Goal: Task Accomplishment & Management: Use online tool/utility

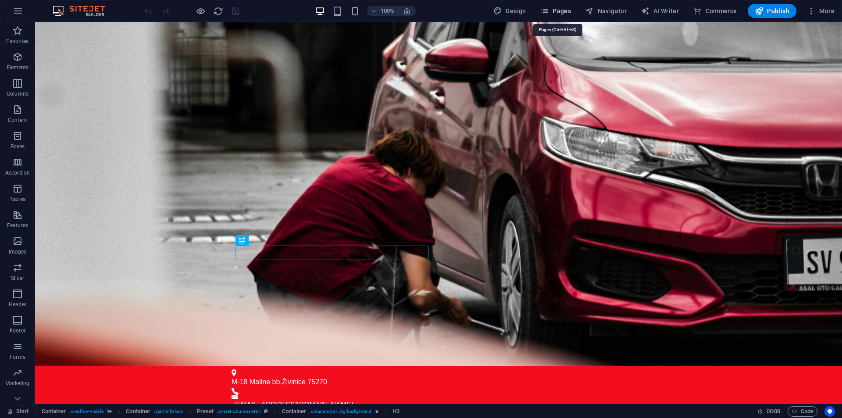
click at [549, 13] on icon "button" at bounding box center [544, 11] width 9 height 9
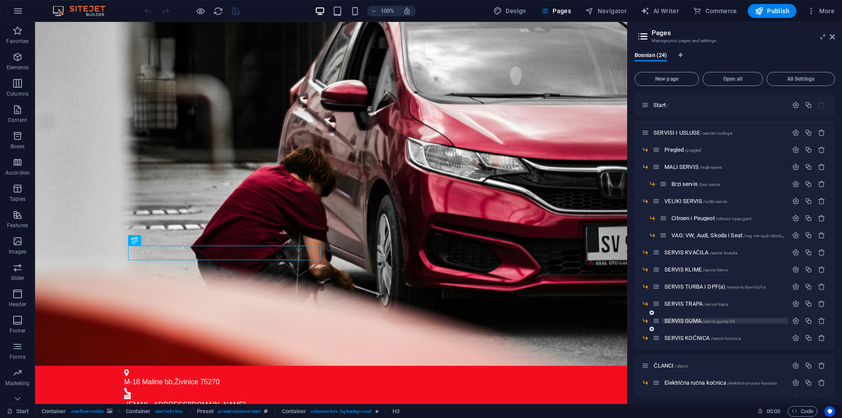
click at [695, 319] on span "SERVIS GUMA /servis-guma-24" at bounding box center [699, 320] width 71 height 7
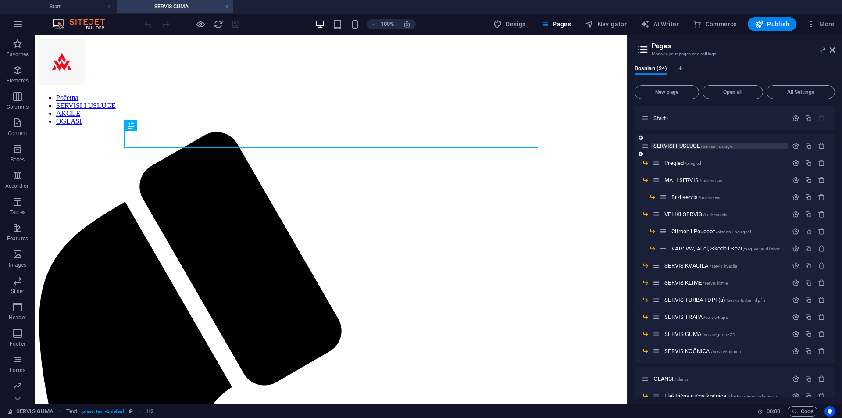
click at [690, 147] on span "SERVISI I USLUGE /servisi-i-usluge" at bounding box center [692, 145] width 79 height 7
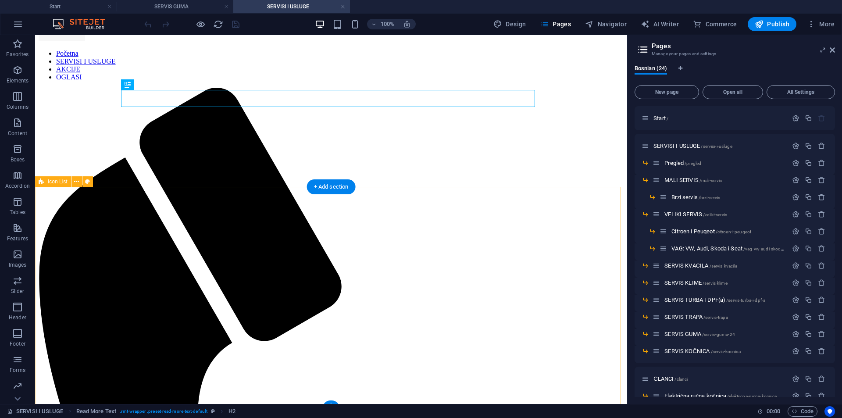
scroll to position [46, 0]
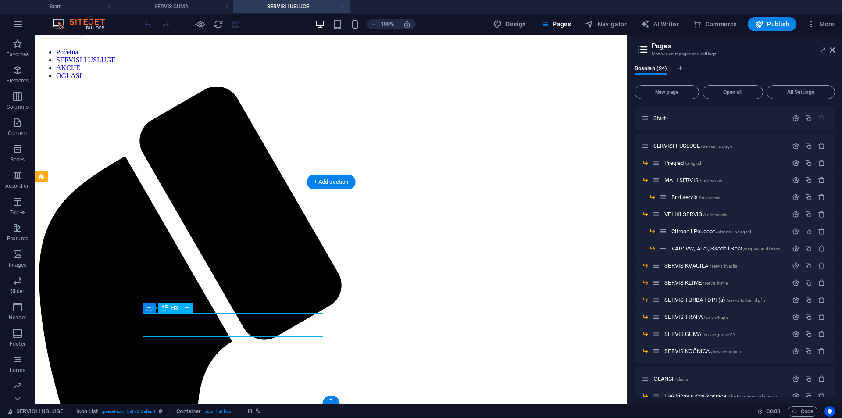
select select
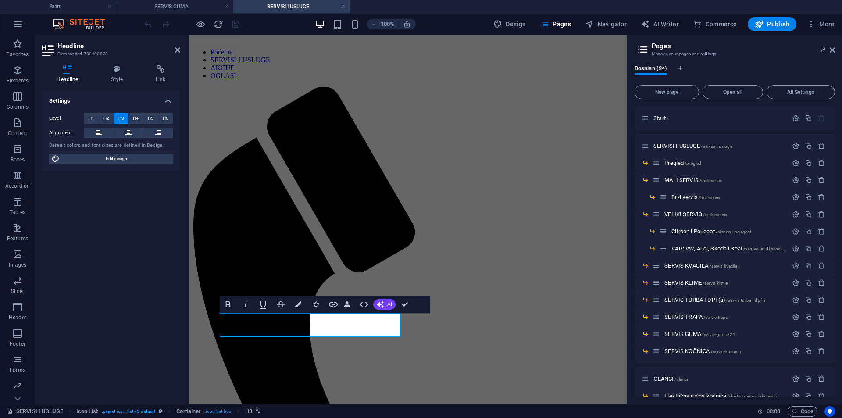
click at [139, 64] on div "Headline Style Link Settings Level H1 H2 H3 H4 H5 H6 Alignment Default colors a…" at bounding box center [111, 231] width 152 height 346
click at [175, 75] on h4 "Link" at bounding box center [160, 74] width 39 height 18
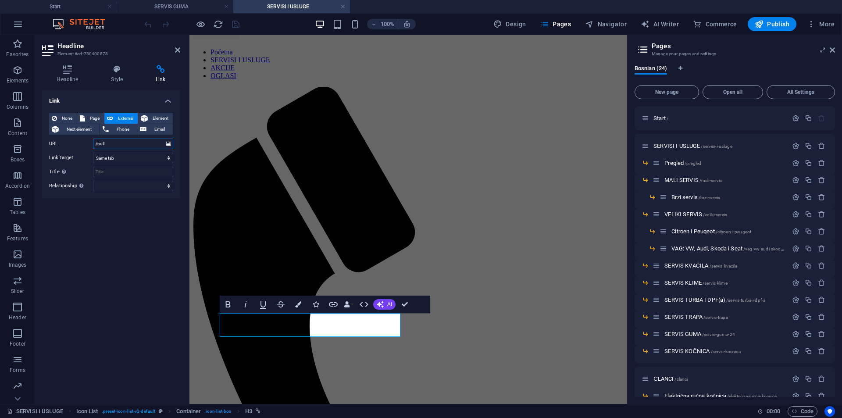
click at [129, 142] on input "/null" at bounding box center [133, 143] width 80 height 11
click at [128, 160] on select "New tab Same tab Overlay" at bounding box center [133, 158] width 80 height 11
click at [131, 138] on input "/null" at bounding box center [133, 143] width 80 height 11
click at [133, 142] on input "/null" at bounding box center [133, 143] width 80 height 11
click at [96, 118] on span "Page" at bounding box center [95, 118] width 14 height 11
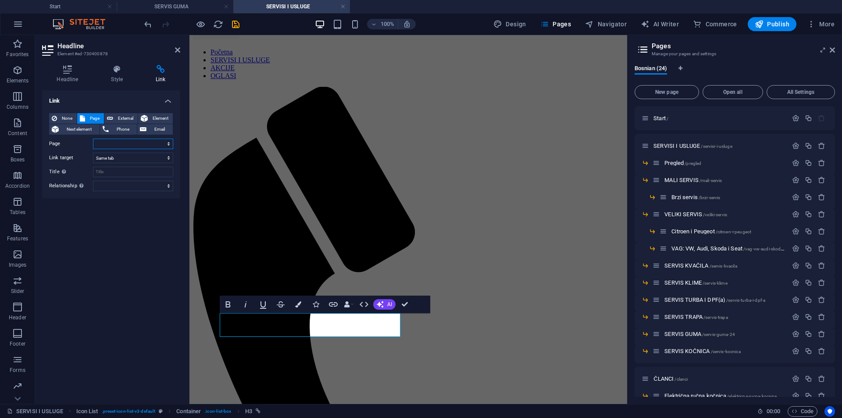
click at [101, 142] on select "Start SERVISI I USLUGE -- Pregled -- MALI SERVIS ---- Brzi servis -- VELIKI SER…" at bounding box center [133, 143] width 80 height 11
select select "12"
click at [93, 138] on select "Start SERVISI I USLUGE -- Pregled -- MALI SERVIS ---- Brzi servis -- VELIKI SER…" at bounding box center [133, 143] width 80 height 11
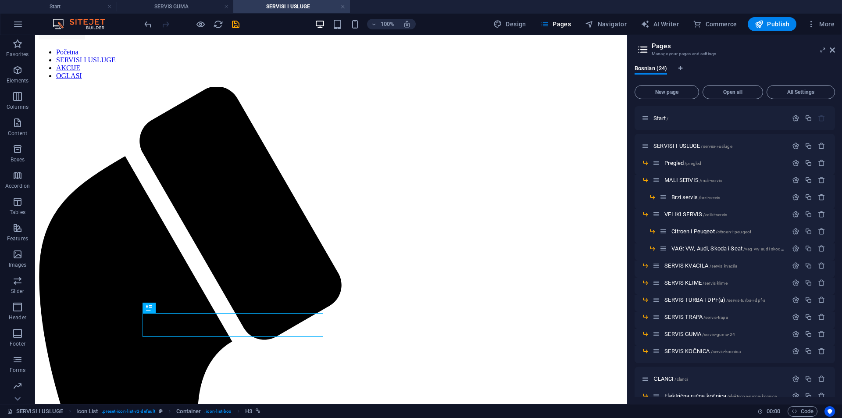
click at [238, 21] on icon "save" at bounding box center [236, 24] width 10 height 10
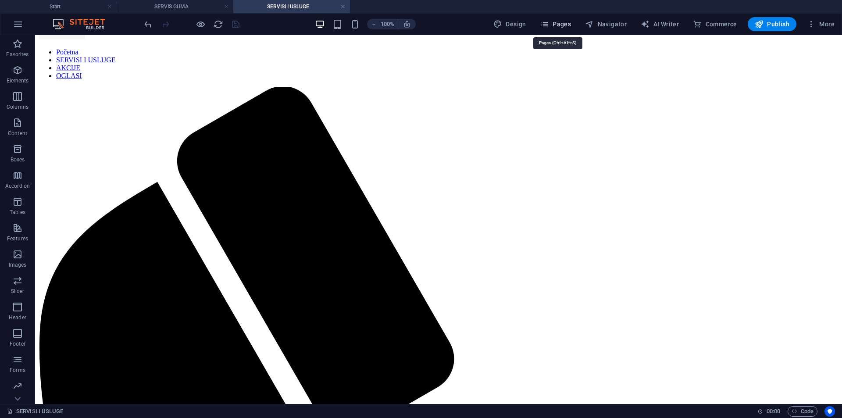
click at [563, 27] on span "Pages" at bounding box center [555, 24] width 31 height 9
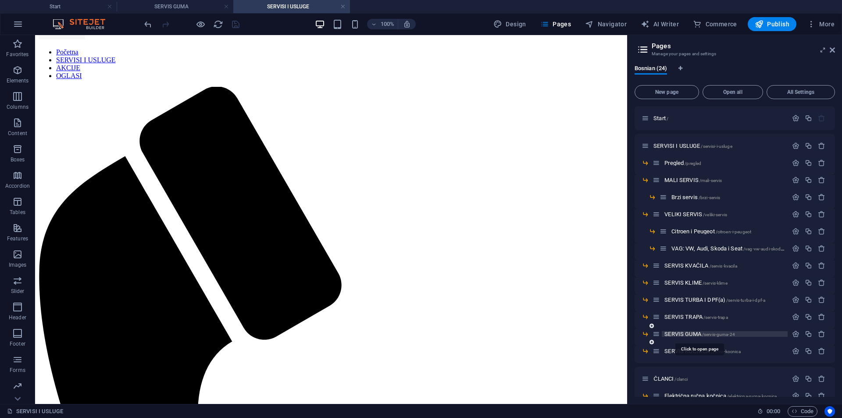
click at [691, 332] on span "SERVIS GUMA /servis-guma-24" at bounding box center [699, 333] width 71 height 7
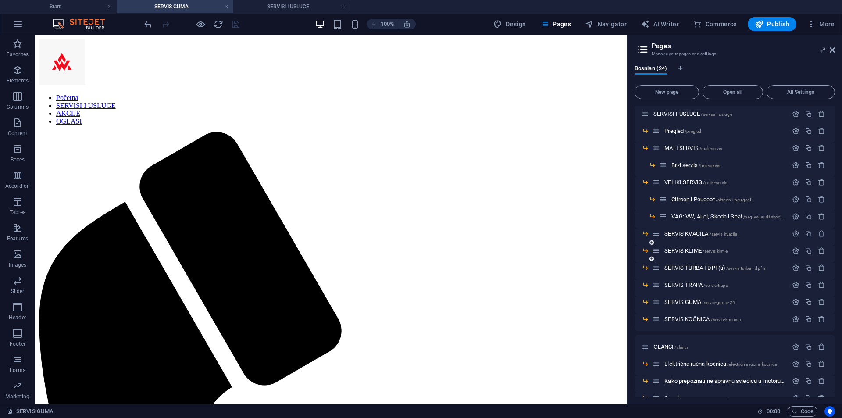
scroll to position [44, 0]
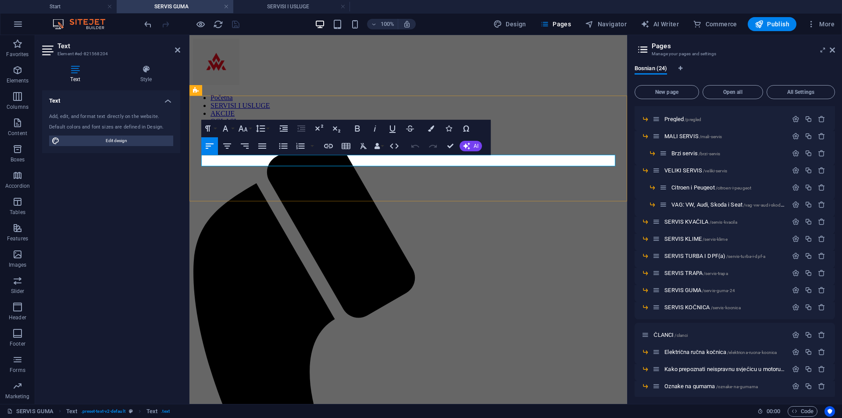
drag, startPoint x: 300, startPoint y: 160, endPoint x: 175, endPoint y: 169, distance: 125.7
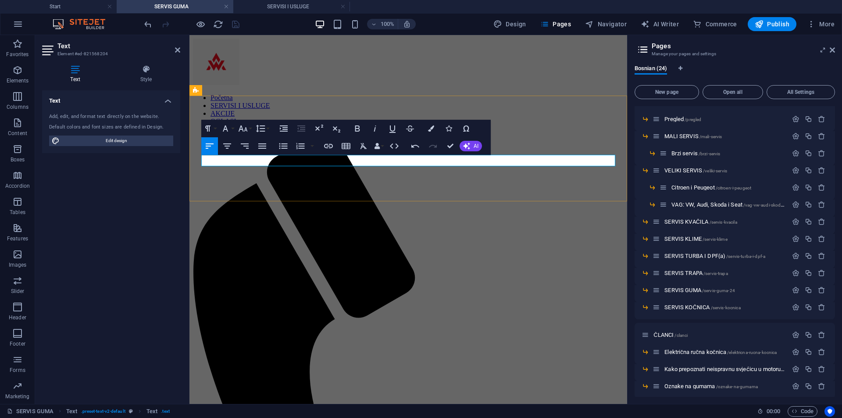
click at [355, 124] on icon "button" at bounding box center [357, 128] width 11 height 11
drag, startPoint x: 448, startPoint y: 142, endPoint x: 437, endPoint y: 142, distance: 11.0
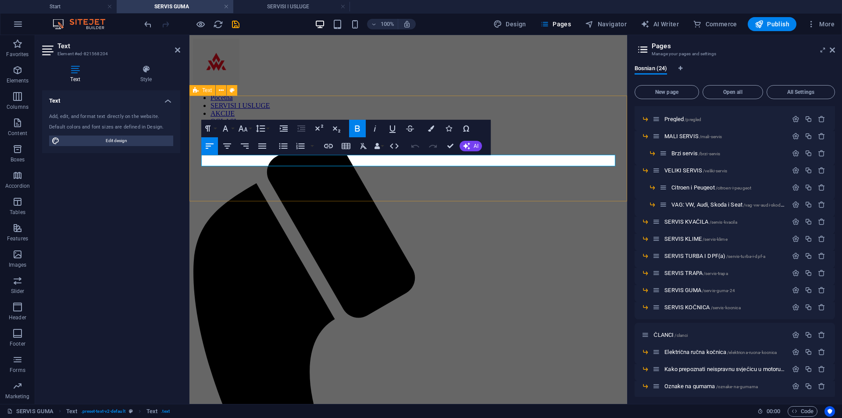
drag, startPoint x: 277, startPoint y: 160, endPoint x: 312, endPoint y: 167, distance: 35.8
click at [432, 128] on icon "button" at bounding box center [431, 128] width 6 height 6
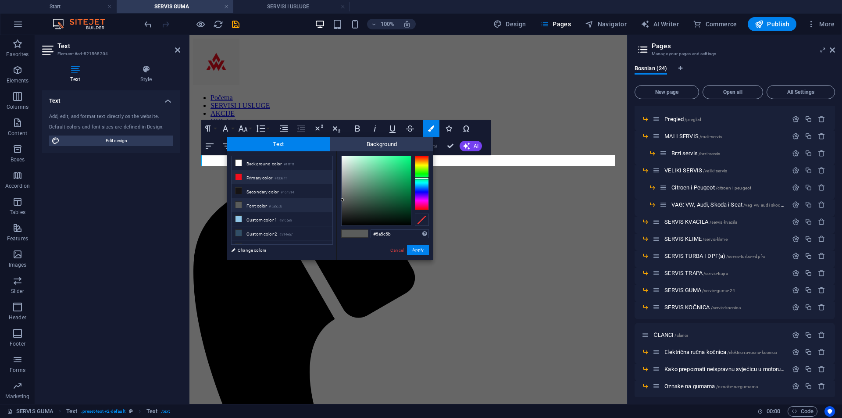
click at [265, 170] on li "Primary color #f30e1f" at bounding box center [281, 177] width 101 height 14
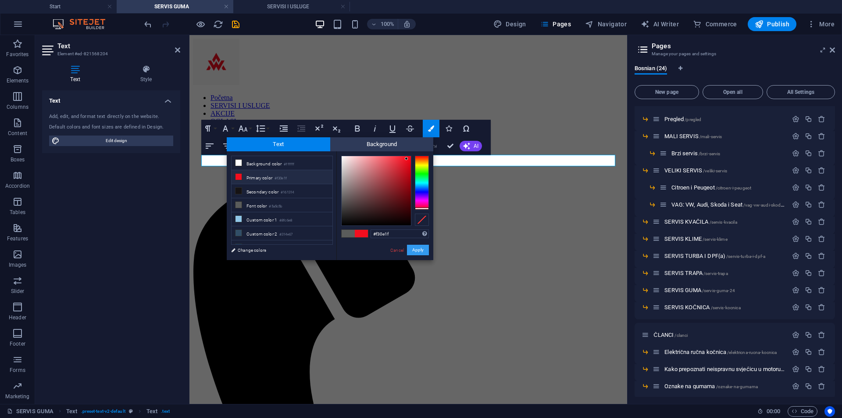
click at [422, 250] on button "Apply" at bounding box center [418, 250] width 22 height 11
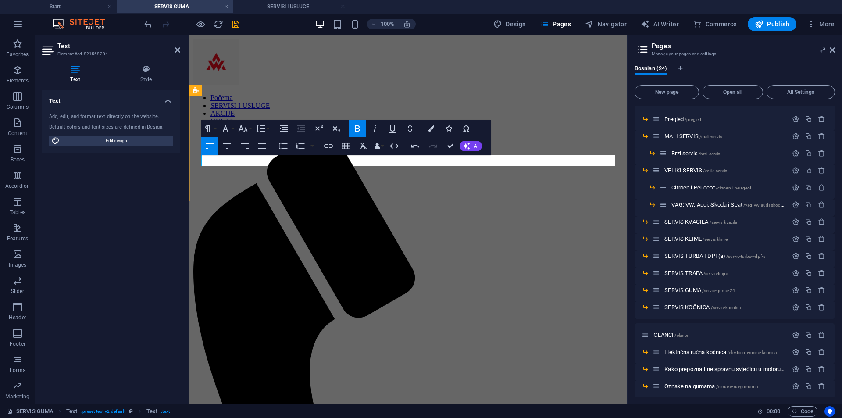
drag, startPoint x: 338, startPoint y: 161, endPoint x: 350, endPoint y: 163, distance: 12.5
drag, startPoint x: 315, startPoint y: 161, endPoint x: 419, endPoint y: 168, distance: 104.1
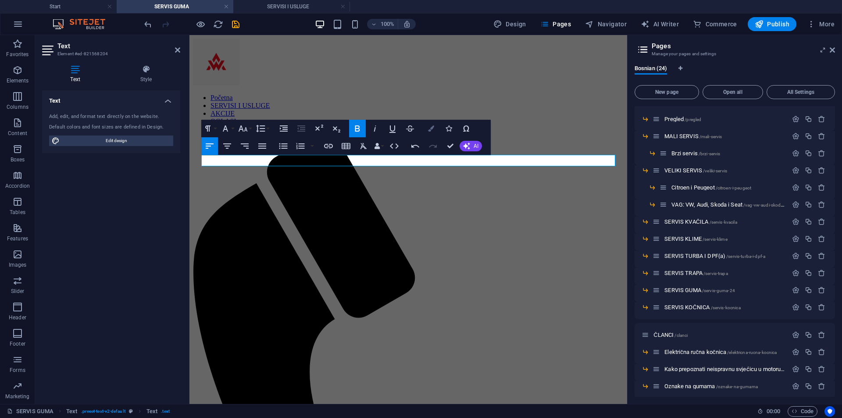
click at [431, 127] on icon "button" at bounding box center [431, 128] width 6 height 6
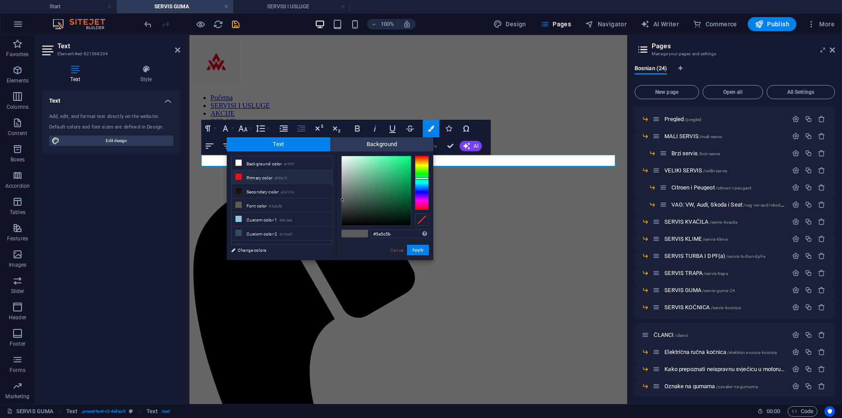
click at [282, 175] on small "#f30e1f" at bounding box center [280, 178] width 12 height 6
type input "#f30e1f"
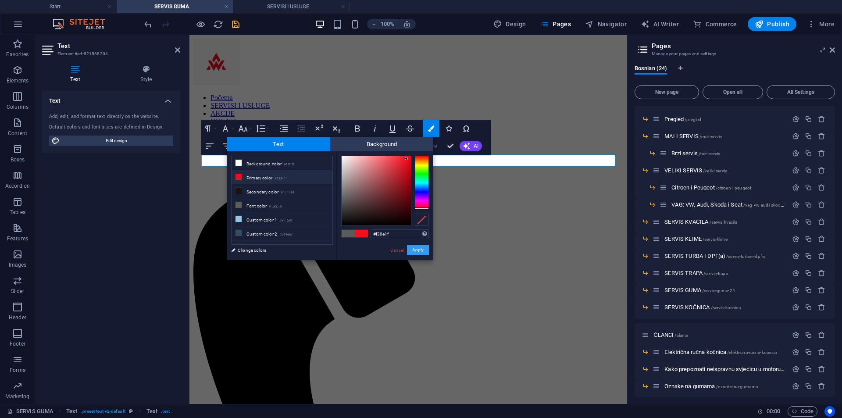
click at [423, 247] on button "Apply" at bounding box center [418, 250] width 22 height 11
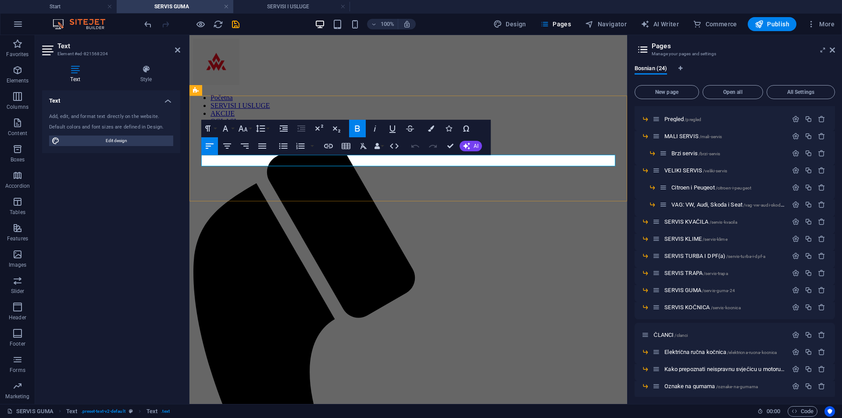
drag, startPoint x: 333, startPoint y: 157, endPoint x: 325, endPoint y: 163, distance: 9.7
drag, startPoint x: 339, startPoint y: 161, endPoint x: 325, endPoint y: 161, distance: 14.0
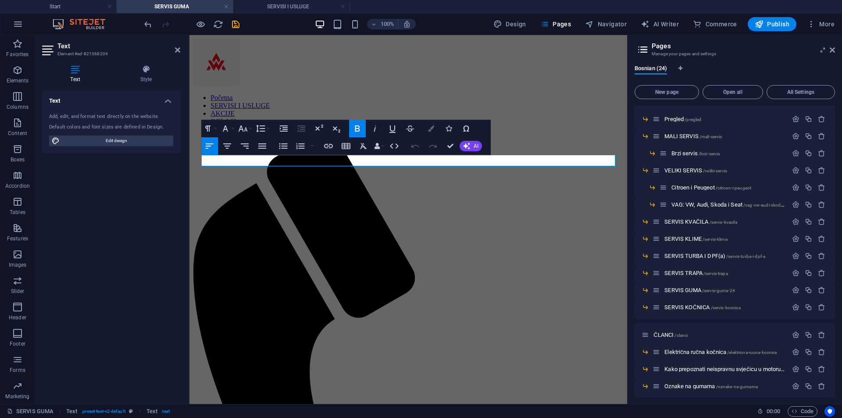
click at [428, 126] on icon "button" at bounding box center [431, 128] width 6 height 6
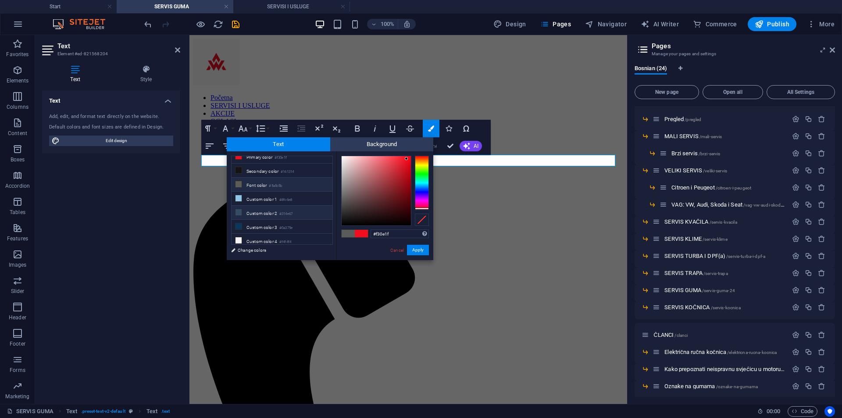
scroll to position [0, 0]
click at [266, 188] on li "Secondary color #161314" at bounding box center [281, 191] width 101 height 14
type input "#161314"
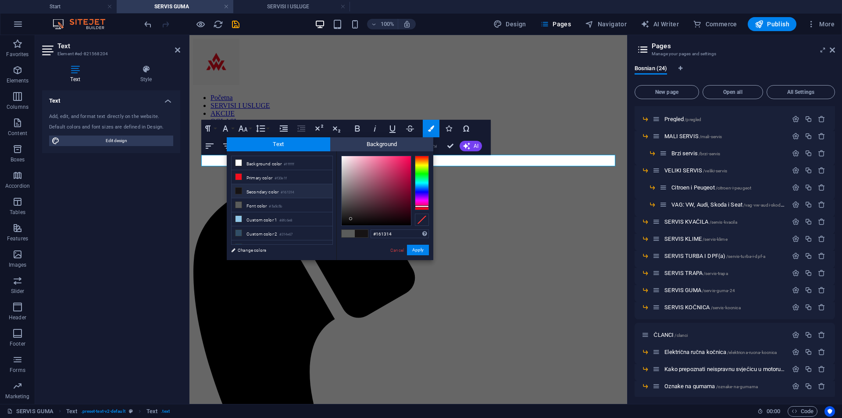
click at [266, 188] on li "Secondary color #161314" at bounding box center [281, 191] width 101 height 14
click at [422, 248] on button "Apply" at bounding box center [418, 250] width 22 height 11
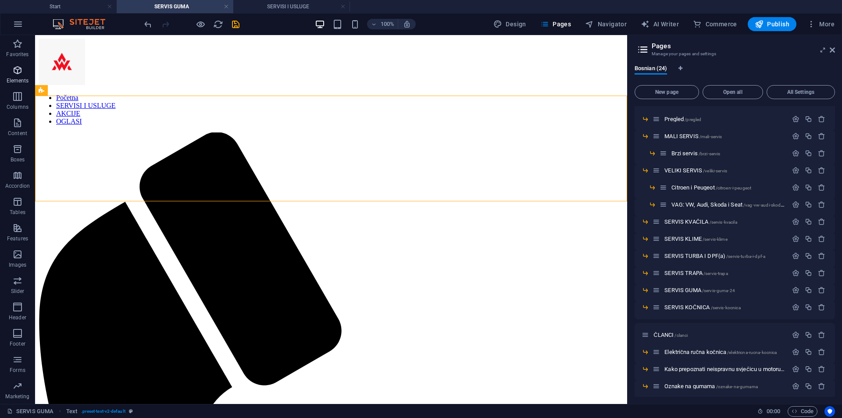
click at [17, 68] on icon "button" at bounding box center [17, 70] width 11 height 11
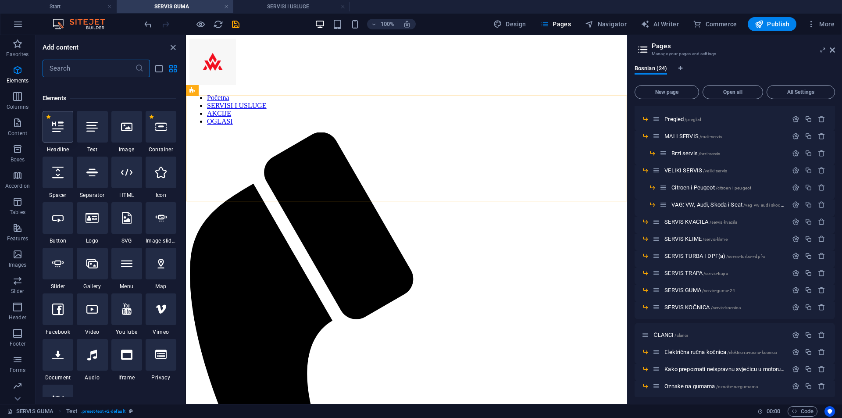
scroll to position [93, 0]
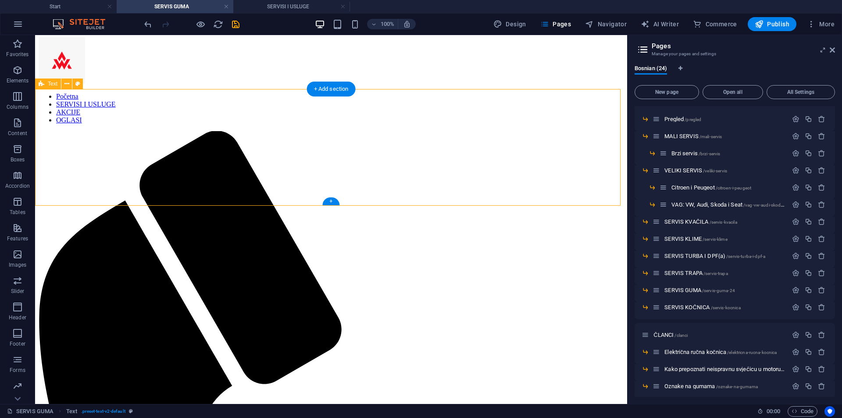
scroll to position [0, 0]
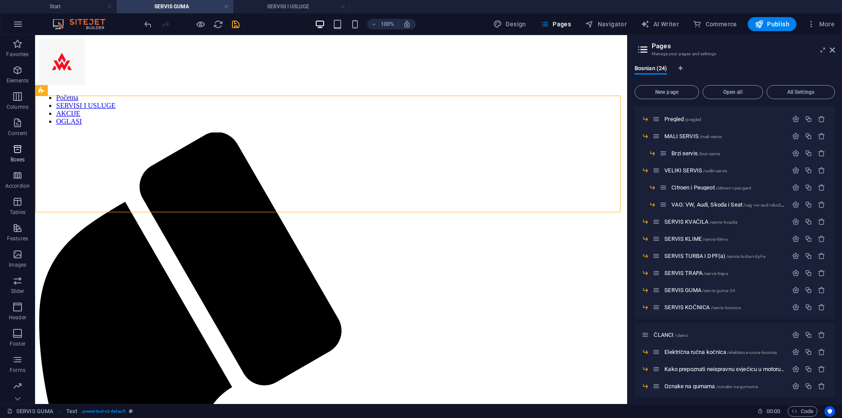
click at [18, 156] on span "Boxes" at bounding box center [17, 154] width 35 height 21
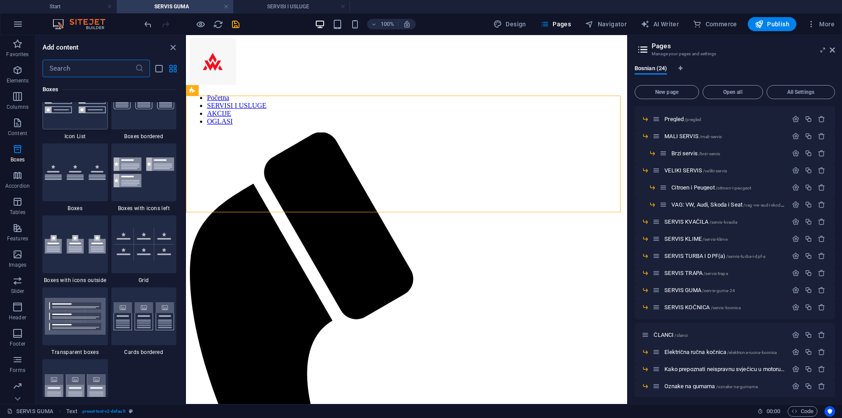
scroll to position [2461, 0]
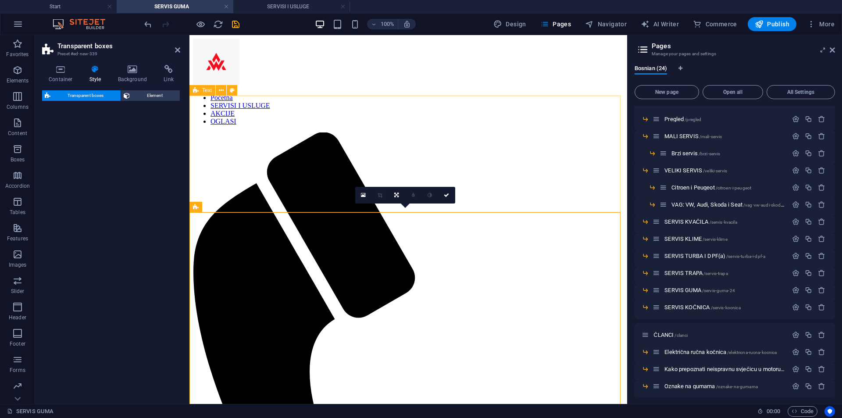
select select "rem"
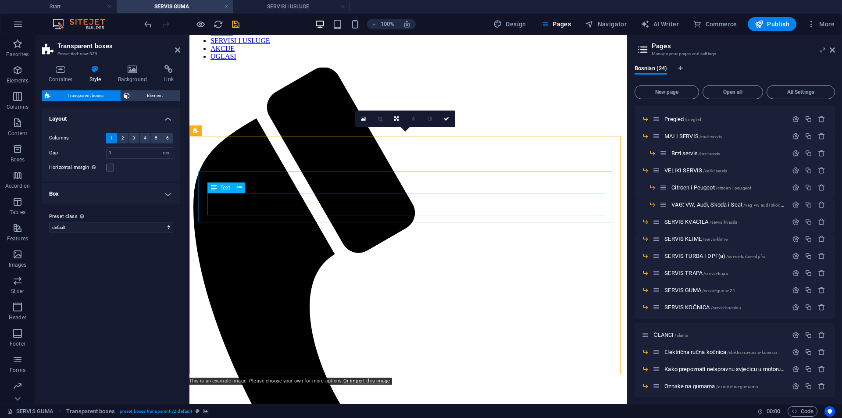
scroll to position [88, 0]
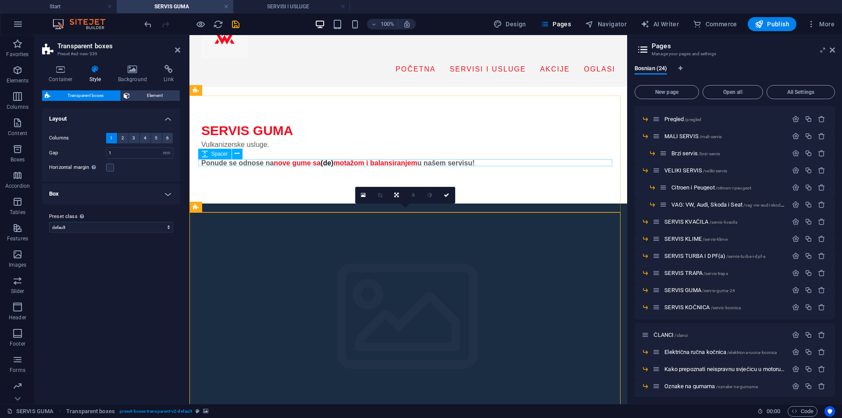
scroll to position [44, 0]
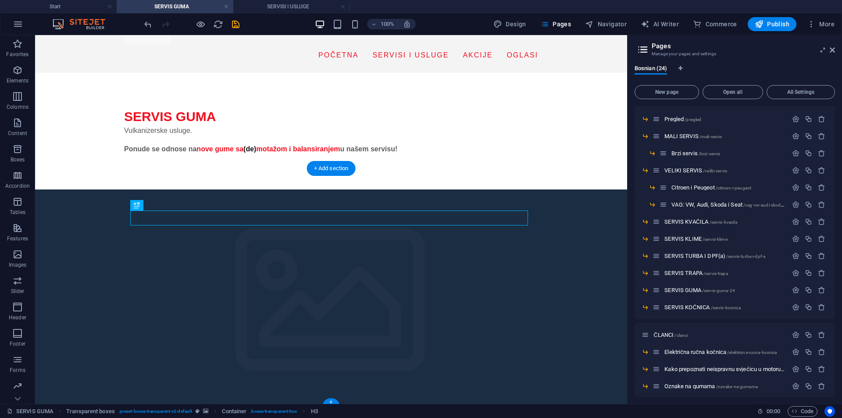
click at [86, 330] on figure at bounding box center [331, 308] width 592 height 238
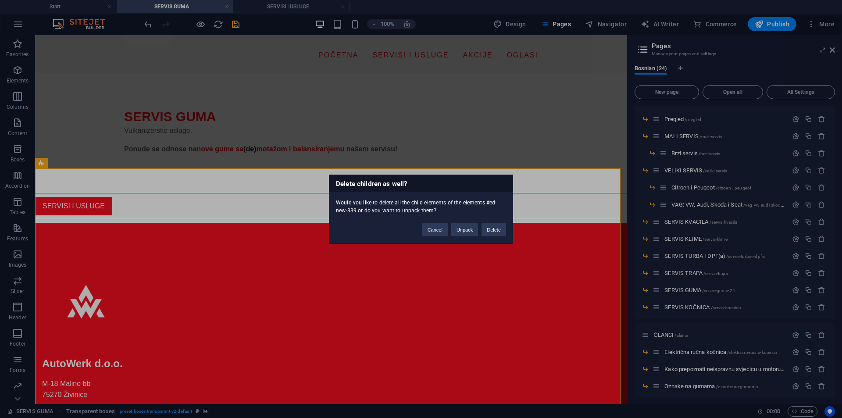
scroll to position [8, 0]
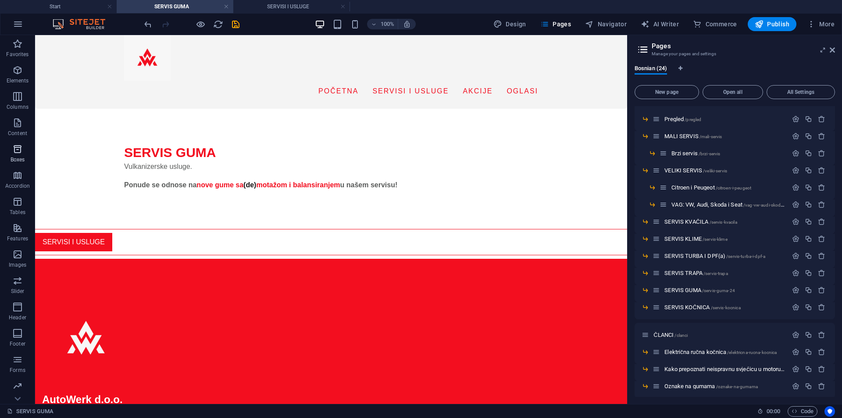
click at [15, 150] on icon "button" at bounding box center [17, 149] width 11 height 11
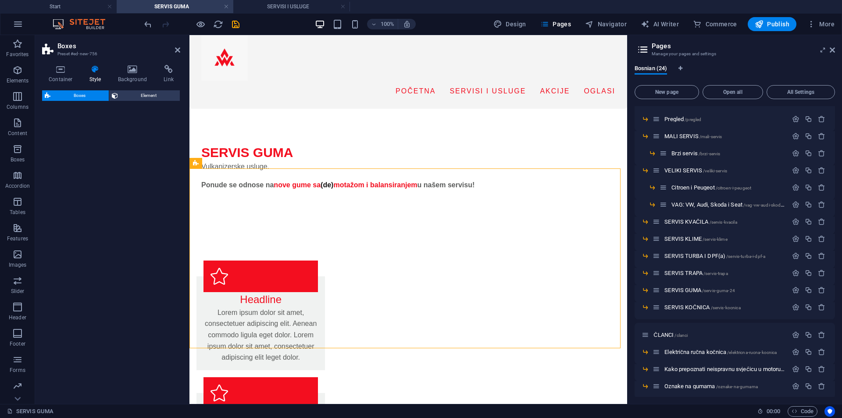
scroll to position [44, 0]
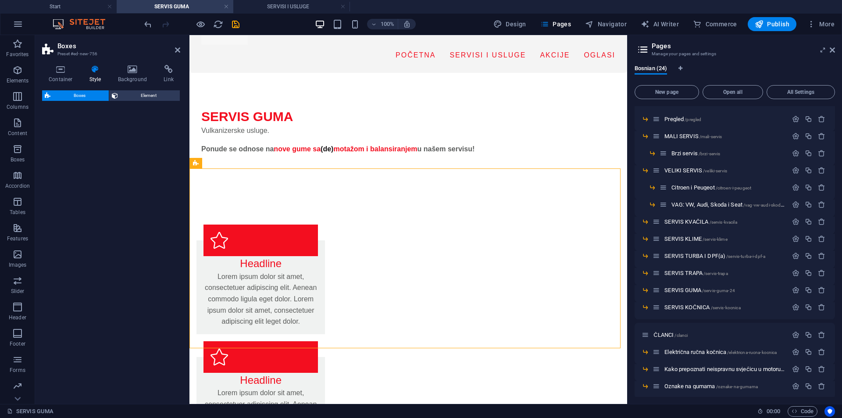
select select "rem"
select select "preset-boxes-v3-border"
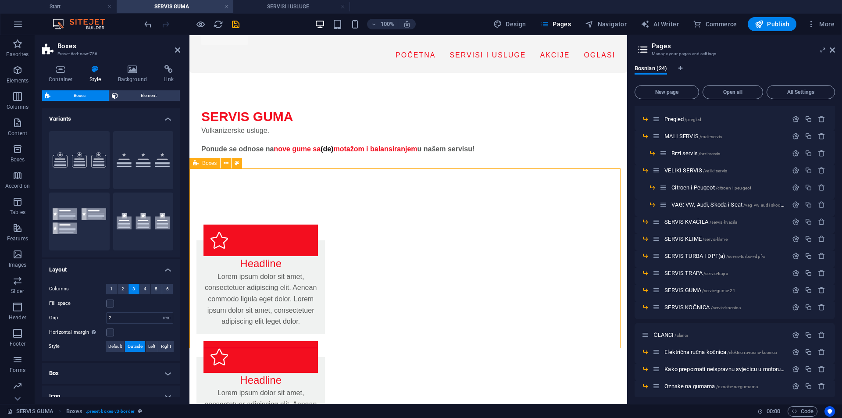
drag, startPoint x: 266, startPoint y: 191, endPoint x: 249, endPoint y: 195, distance: 17.8
drag, startPoint x: 259, startPoint y: 178, endPoint x: 270, endPoint y: 198, distance: 22.6
click at [86, 131] on div "Border" at bounding box center [79, 160] width 60 height 58
click at [86, 141] on button "Border" at bounding box center [79, 160] width 60 height 58
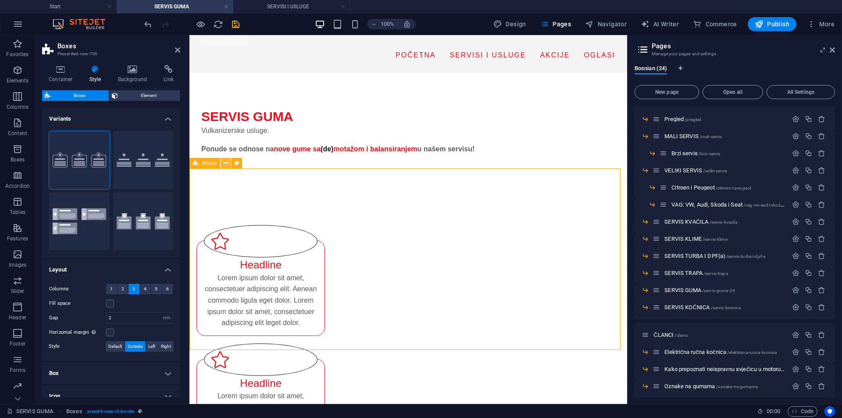
click at [227, 166] on div "Boxes Preset #ed-new-756 Container Style Background Link Size Height Default px…" at bounding box center [331, 219] width 592 height 369
click at [85, 123] on li "Variants Border Default Icons left Icons outside" at bounding box center [111, 182] width 138 height 149
click at [262, 225] on figure at bounding box center [261, 241] width 114 height 32
select select "xMidYMid"
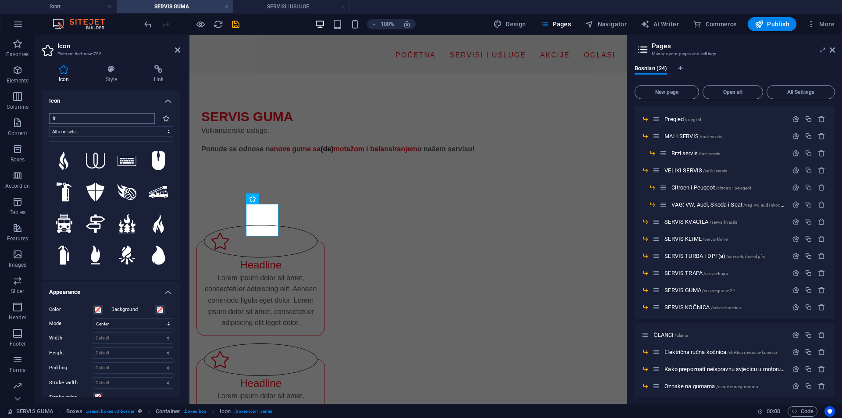
type input "i"
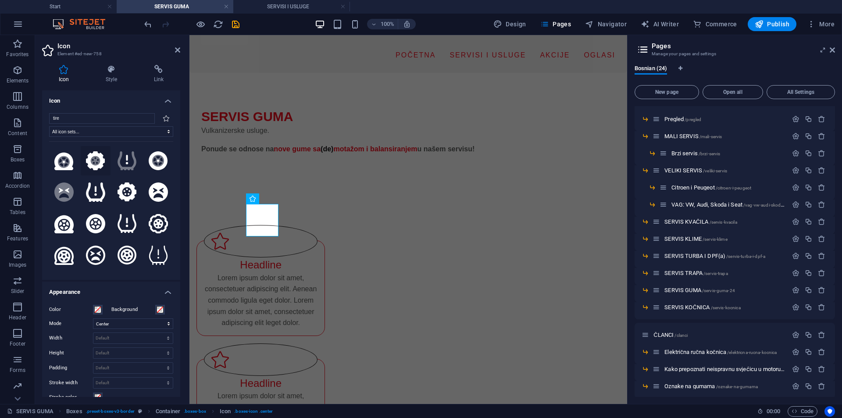
type input "tire"
click at [91, 158] on icon at bounding box center [96, 161] width 10 height 10
click at [157, 156] on icon at bounding box center [158, 161] width 12 height 12
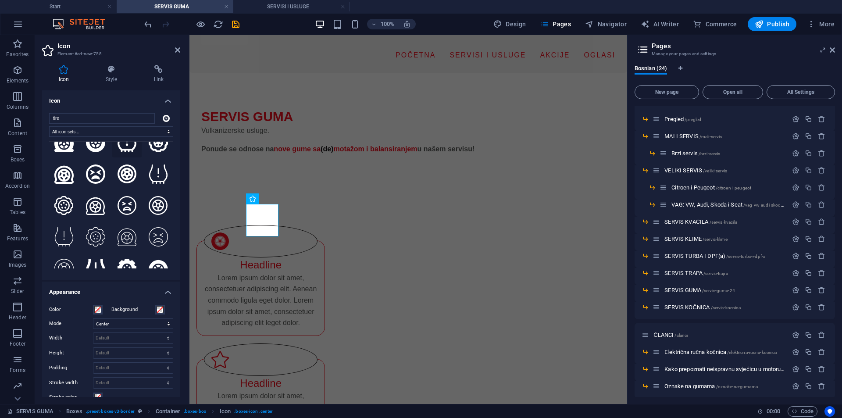
scroll to position [0, 0]
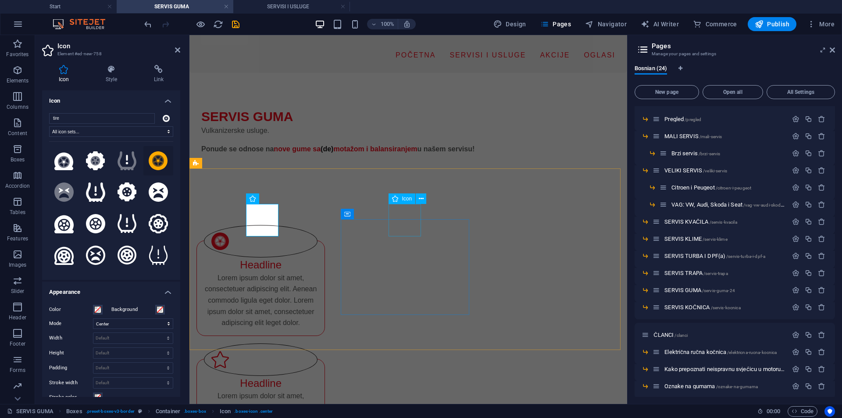
click at [317, 343] on figure at bounding box center [261, 359] width 114 height 32
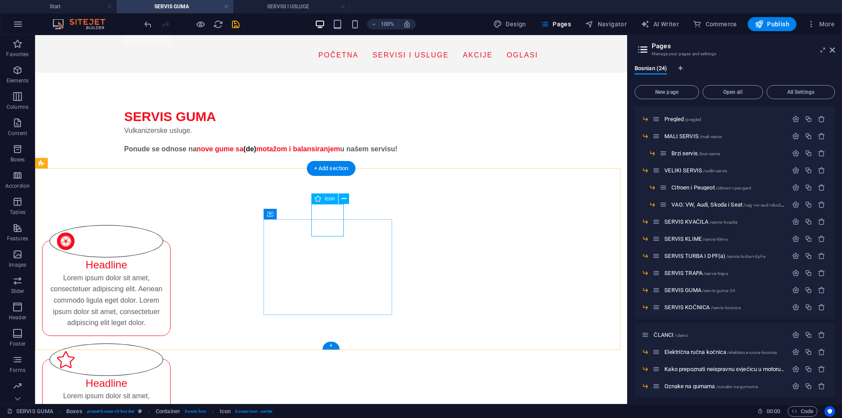
click at [163, 343] on figure at bounding box center [107, 359] width 114 height 32
select select "xMidYMid"
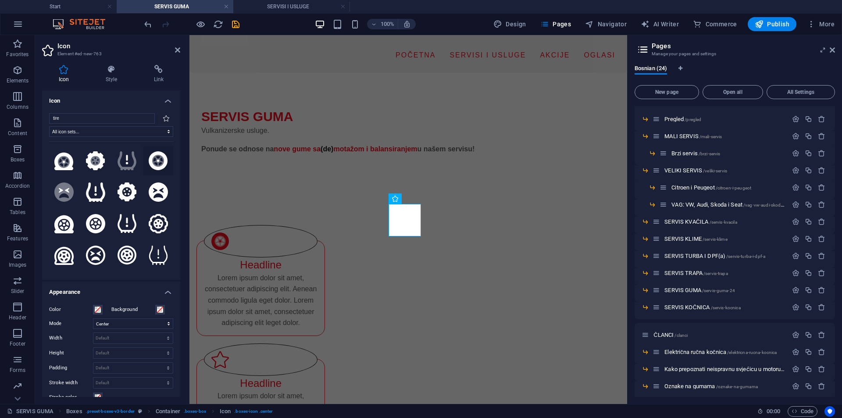
type input "tire"
click at [149, 160] on icon at bounding box center [158, 160] width 19 height 19
drag, startPoint x: 179, startPoint y: 53, endPoint x: 168, endPoint y: 23, distance: 31.8
click at [179, 53] on icon at bounding box center [177, 49] width 5 height 7
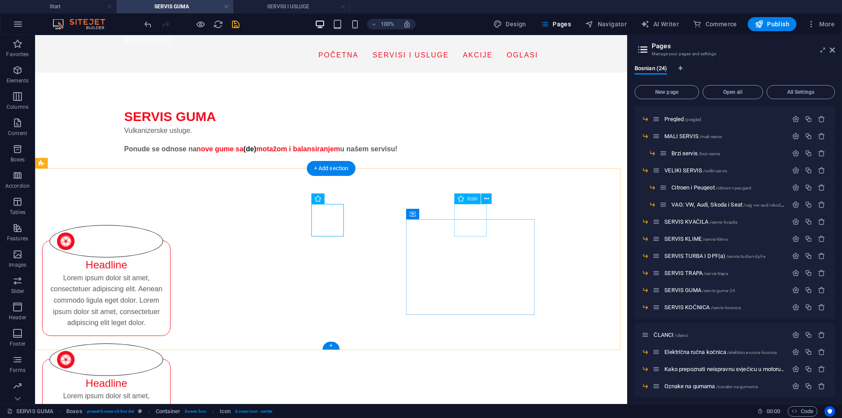
select select "xMidYMid"
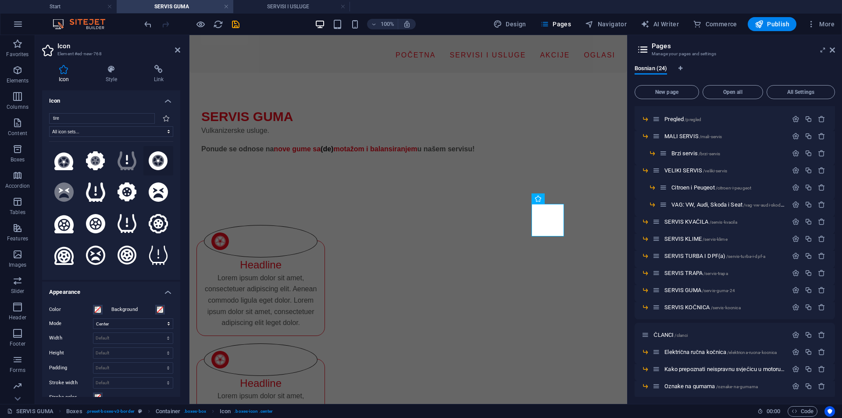
type input "tire"
click at [152, 156] on icon at bounding box center [158, 160] width 19 height 19
click at [177, 57] on header "Icon Element #ed-new-768" at bounding box center [111, 46] width 138 height 23
click at [179, 46] on h2 "Icon" at bounding box center [118, 46] width 123 height 8
click at [178, 50] on icon at bounding box center [177, 49] width 5 height 7
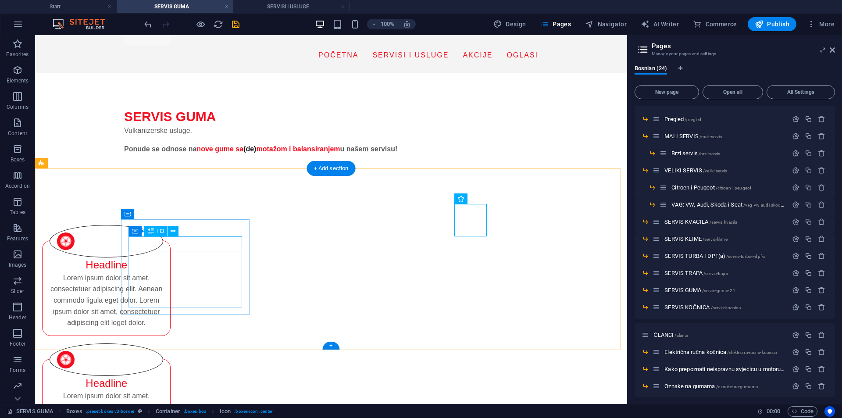
click at [163, 257] on div "Headline" at bounding box center [107, 264] width 114 height 15
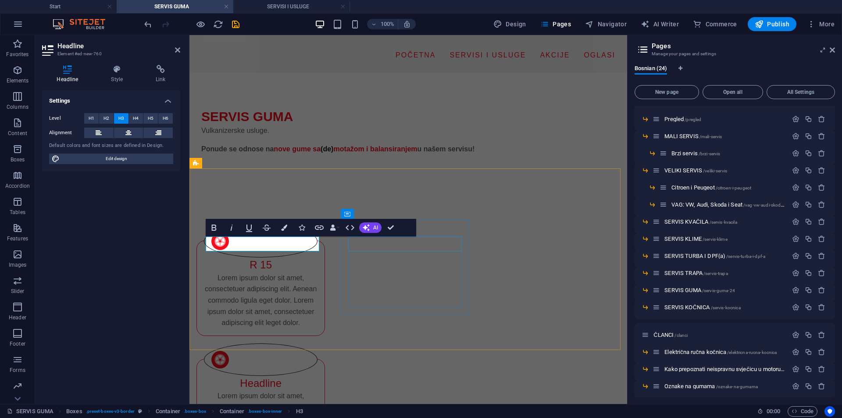
click at [317, 376] on div "Headline" at bounding box center [261, 383] width 114 height 15
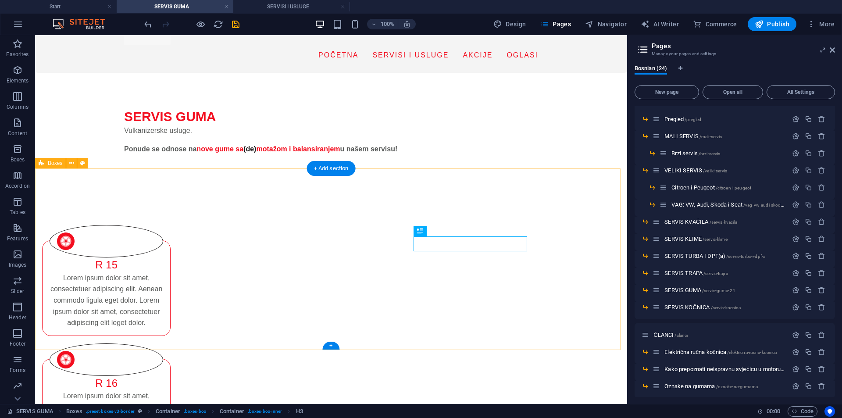
click at [579, 247] on div ".fa-secondary{opacity:.4} R 15 Lorem ipsum dolor sit amet, consectetuer adipisc…" at bounding box center [331, 398] width 592 height 418
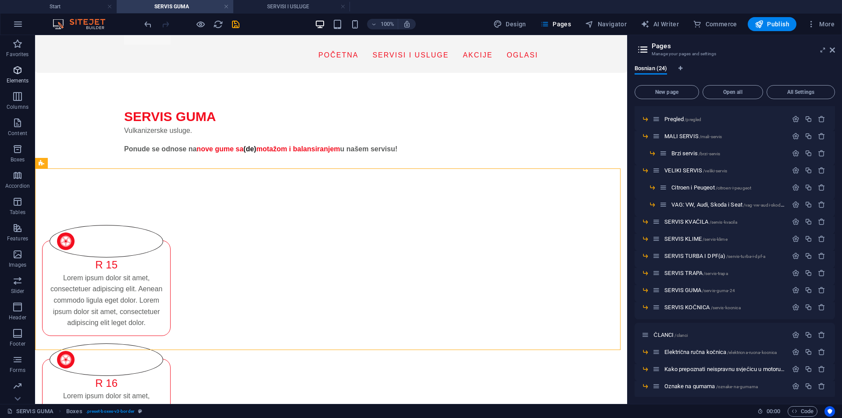
click at [22, 75] on span "Elements" at bounding box center [17, 75] width 35 height 21
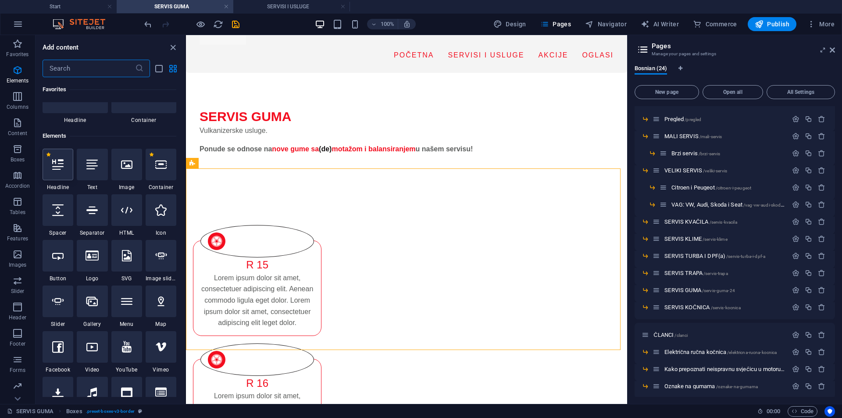
scroll to position [93, 0]
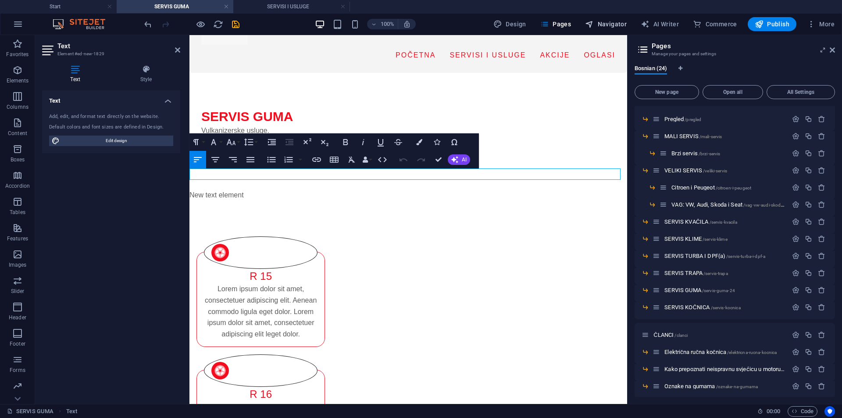
click at [614, 25] on span "Navigator" at bounding box center [606, 24] width 42 height 9
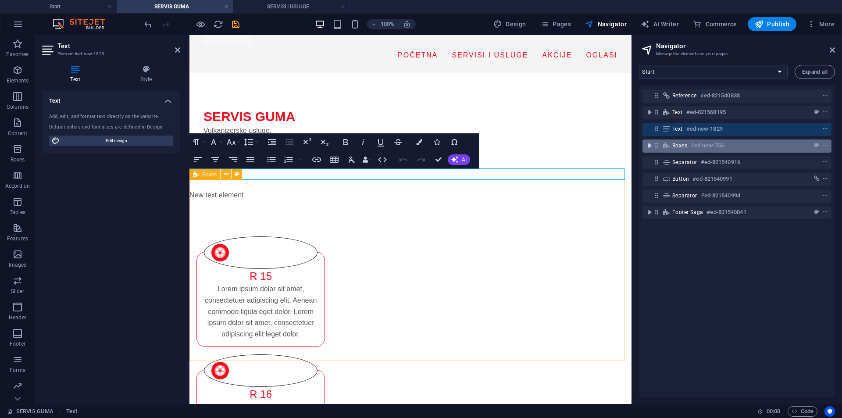
click at [652, 145] on icon "toggle-expand" at bounding box center [649, 145] width 9 height 9
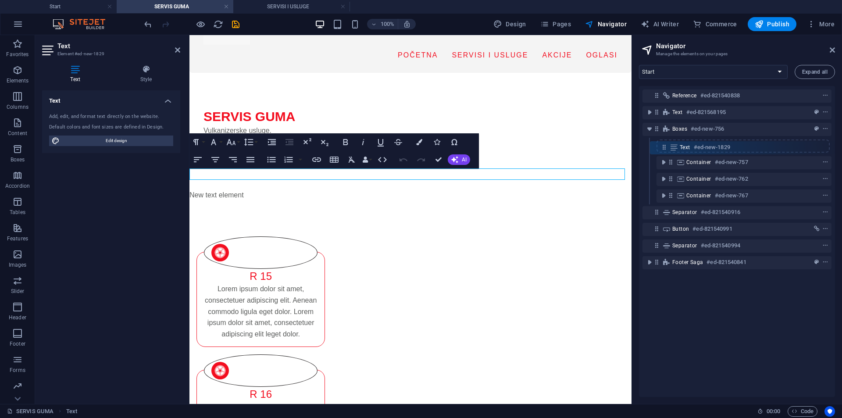
drag, startPoint x: 655, startPoint y: 129, endPoint x: 663, endPoint y: 150, distance: 22.5
click at [663, 150] on div "Reference #ed-821540838 Text #ed-821568195 Text #ed-new-1829 Boxes #ed-new-756 …" at bounding box center [737, 241] width 196 height 311
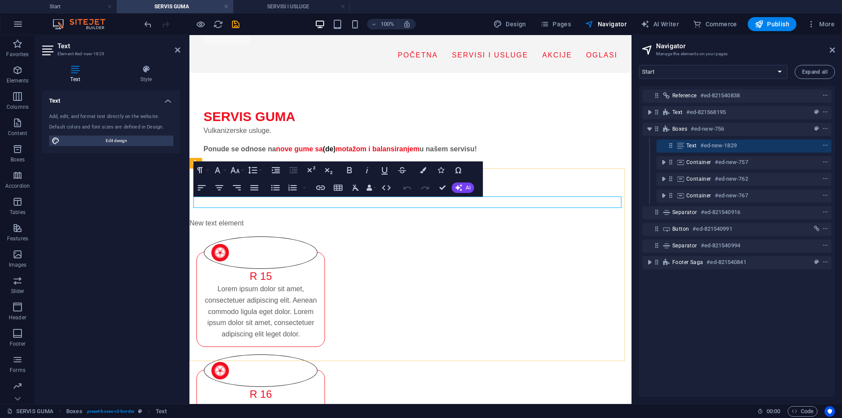
click at [237, 217] on p "New text element" at bounding box center [403, 222] width 428 height 11
click at [320, 220] on div "​Prikaz najčešće traženih veličina, druge dimenzije na upit. .fa-secondary{opac…" at bounding box center [410, 403] width 442 height 429
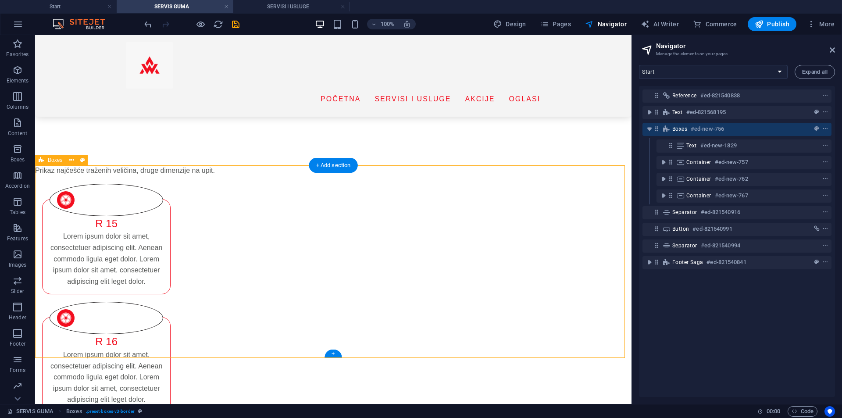
scroll to position [88, 0]
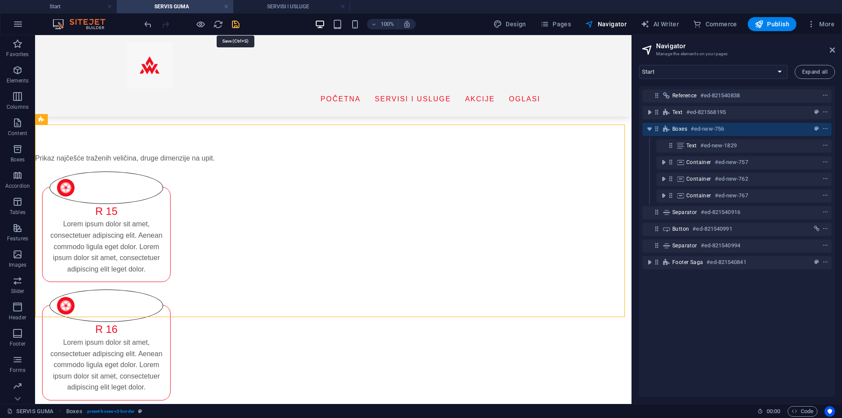
click at [235, 22] on icon "save" at bounding box center [236, 24] width 10 height 10
